Goal: Task Accomplishment & Management: Manage account settings

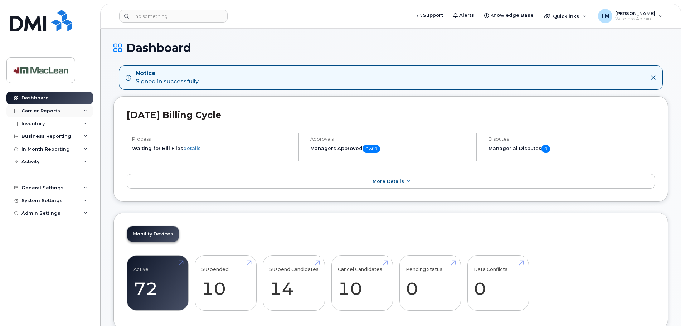
click at [45, 109] on div "Carrier Reports" at bounding box center [40, 111] width 39 height 6
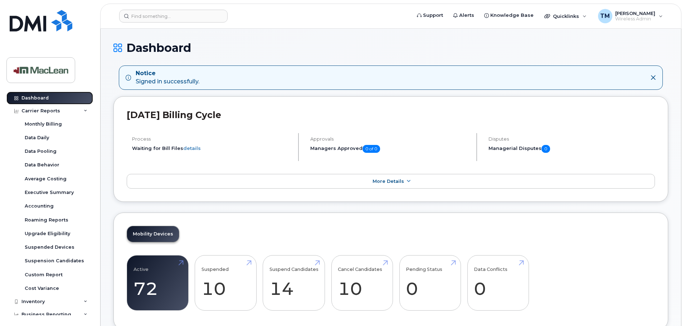
click at [45, 98] on div "Dashboard" at bounding box center [34, 98] width 27 height 6
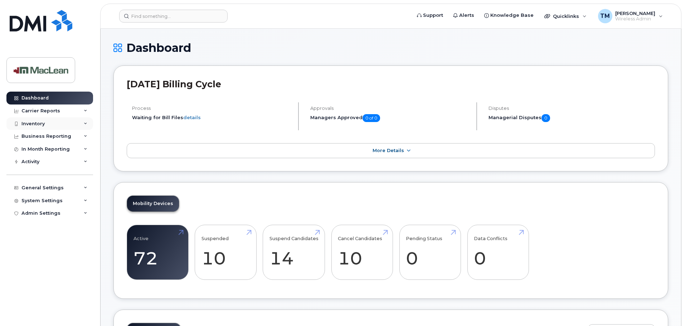
click at [57, 121] on div "Inventory" at bounding box center [49, 123] width 87 height 13
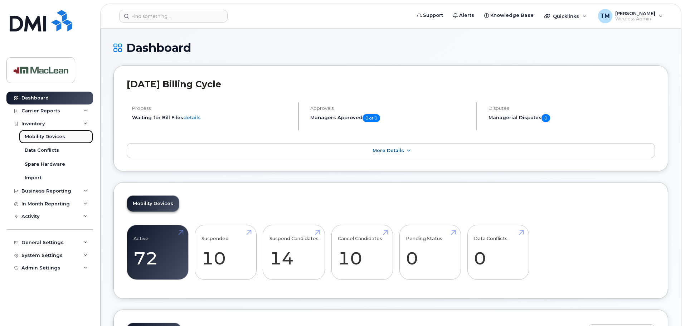
click at [54, 135] on div "Mobility Devices" at bounding box center [45, 136] width 40 height 6
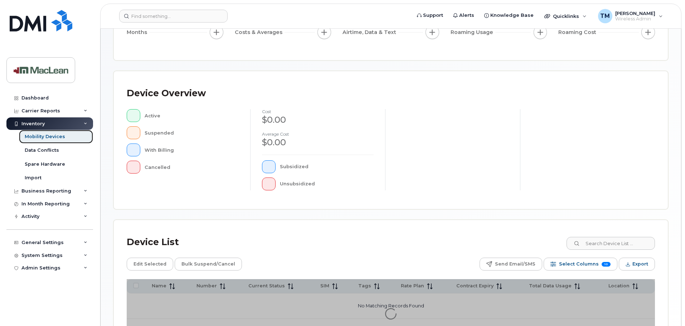
scroll to position [166, 0]
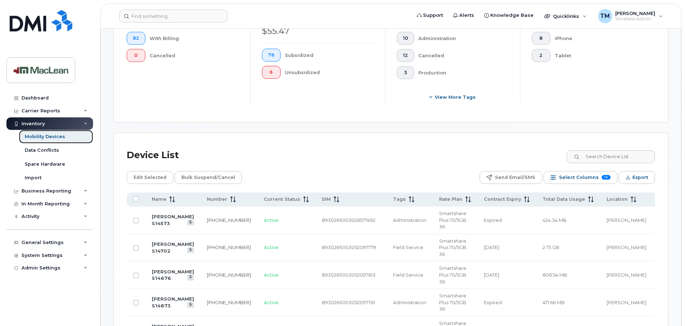
scroll to position [309, 0]
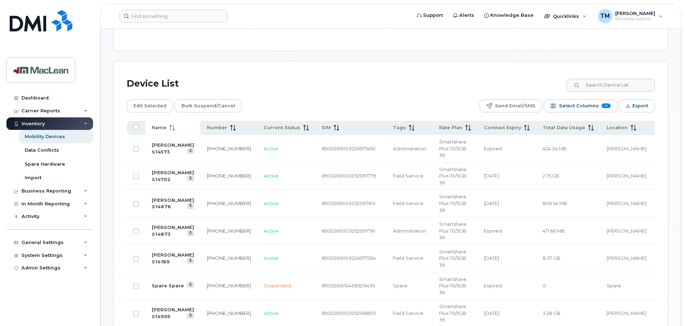
click at [164, 124] on span "Name" at bounding box center [159, 127] width 15 height 6
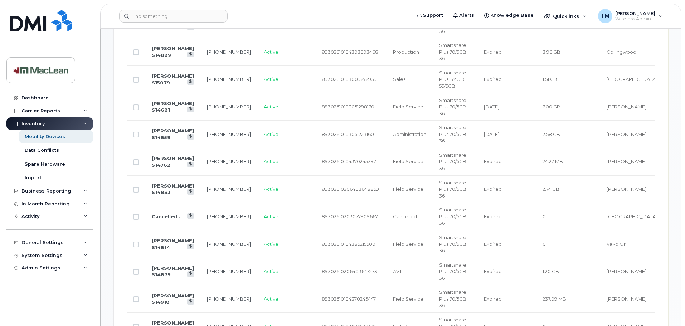
scroll to position [595, 0]
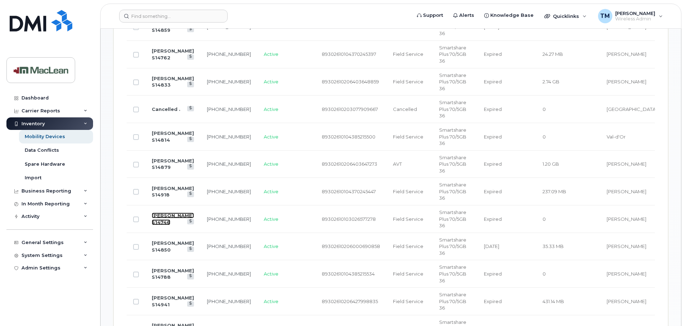
click at [163, 212] on link "Conrad Hofmann S14746" at bounding box center [173, 218] width 42 height 13
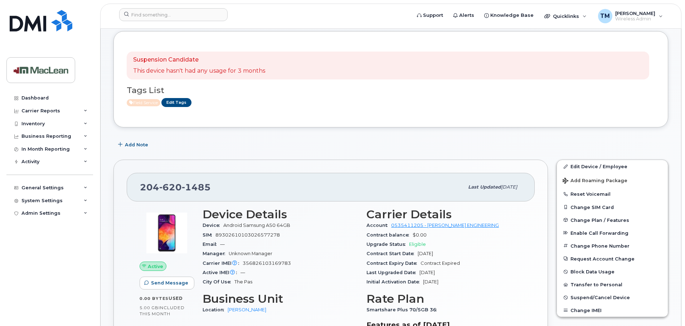
scroll to position [72, 0]
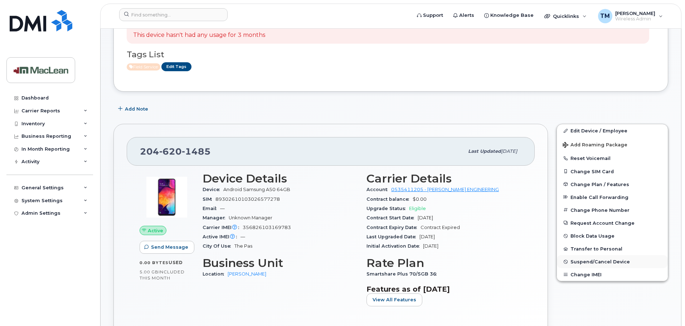
click at [582, 262] on span "Suspend/Cancel Device" at bounding box center [599, 261] width 59 height 5
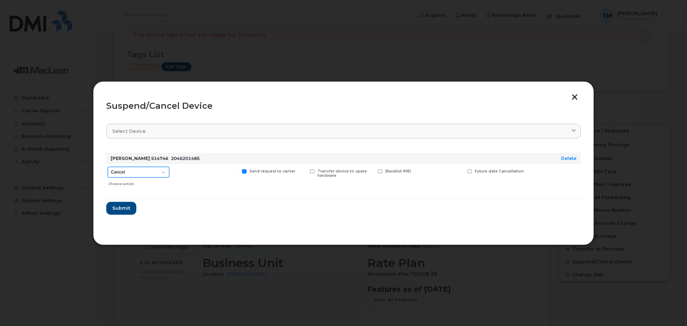
click at [165, 175] on select "Cancel Suspend - Extend Suspension Suspend - Reduced Rate Suspend - Full Rate S…" at bounding box center [139, 172] width 62 height 11
click at [576, 93] on div "Suspend/Cancel Device Select device Type first three symbols or more Conrad Hof…" at bounding box center [343, 163] width 501 height 164
click at [573, 94] on button "button" at bounding box center [574, 98] width 11 height 8
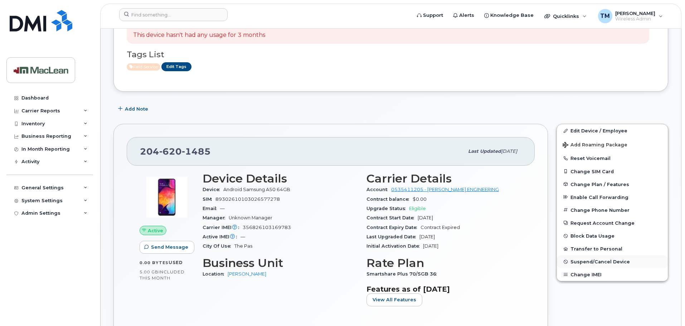
click at [591, 263] on span "Suspend/Cancel Device" at bounding box center [599, 261] width 59 height 5
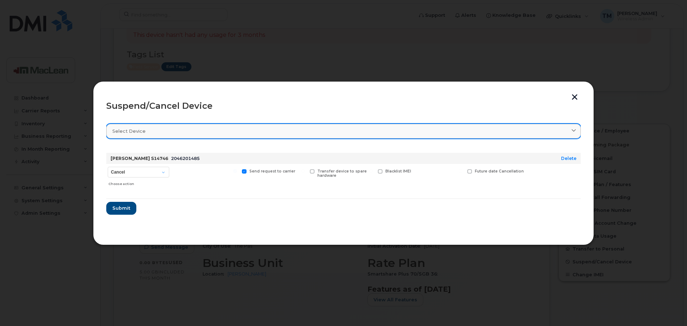
click at [139, 135] on link "Select device" at bounding box center [343, 131] width 474 height 15
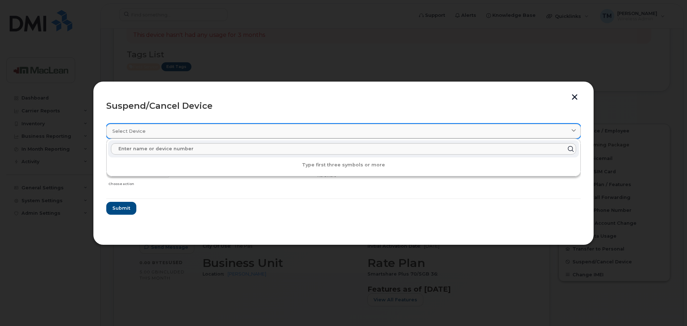
click at [139, 135] on link "Select device" at bounding box center [343, 131] width 474 height 15
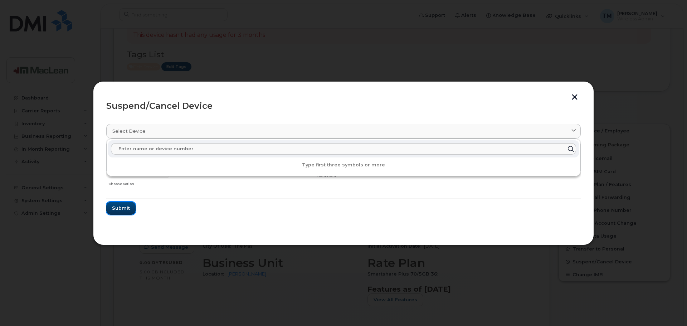
click at [122, 206] on span "Submit" at bounding box center [121, 208] width 18 height 7
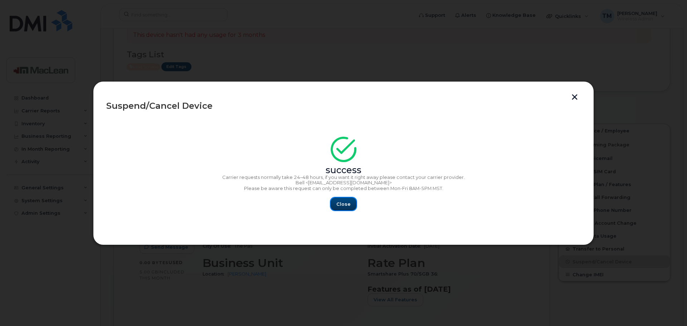
click at [346, 201] on span "Close" at bounding box center [343, 204] width 14 height 7
